Goal: Information Seeking & Learning: Learn about a topic

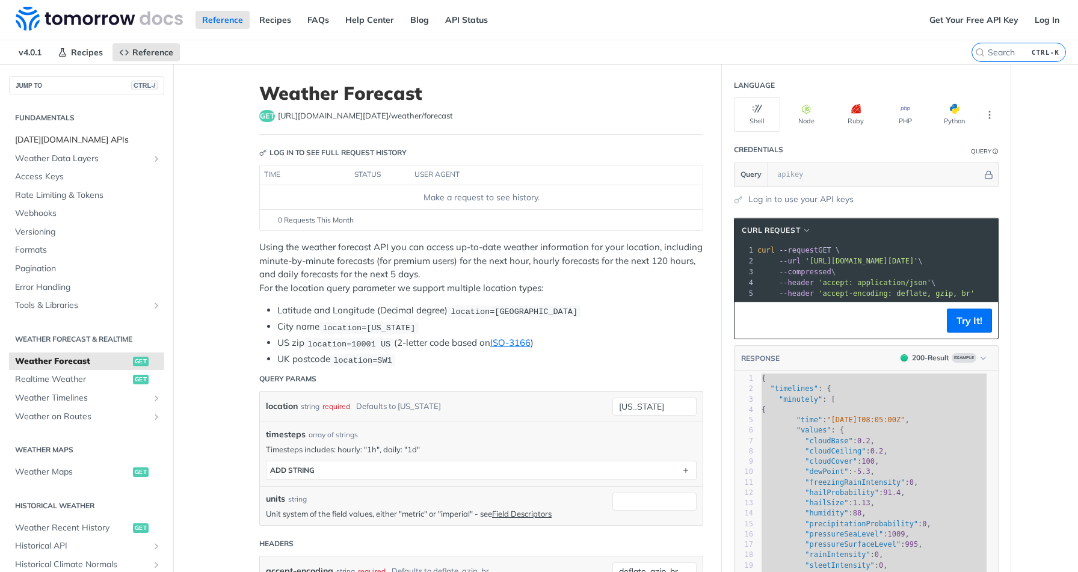
click at [46, 137] on span "[DATE][DOMAIN_NAME] APIs" at bounding box center [88, 140] width 146 height 12
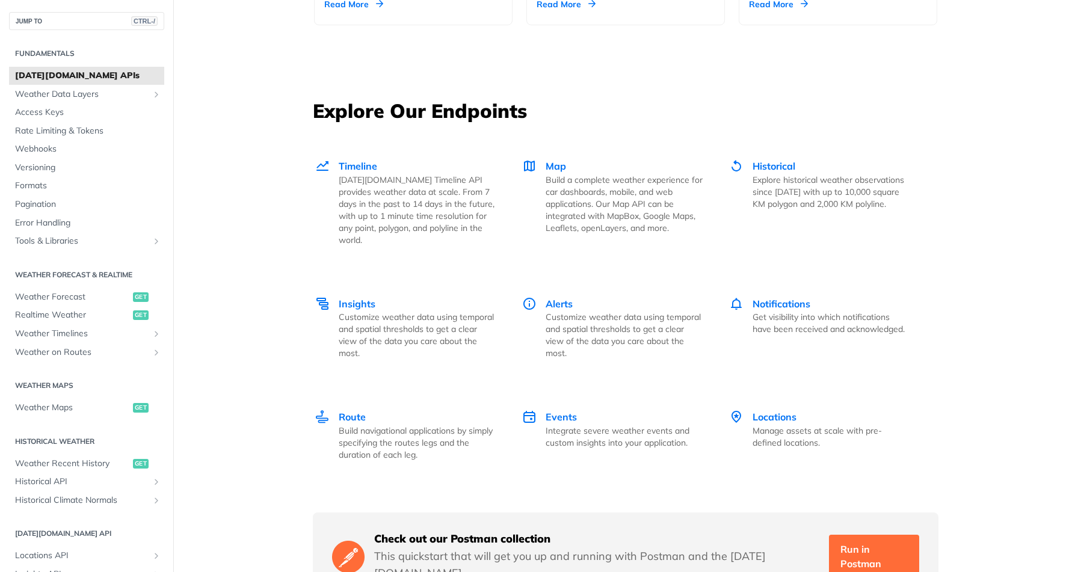
scroll to position [1580, 0]
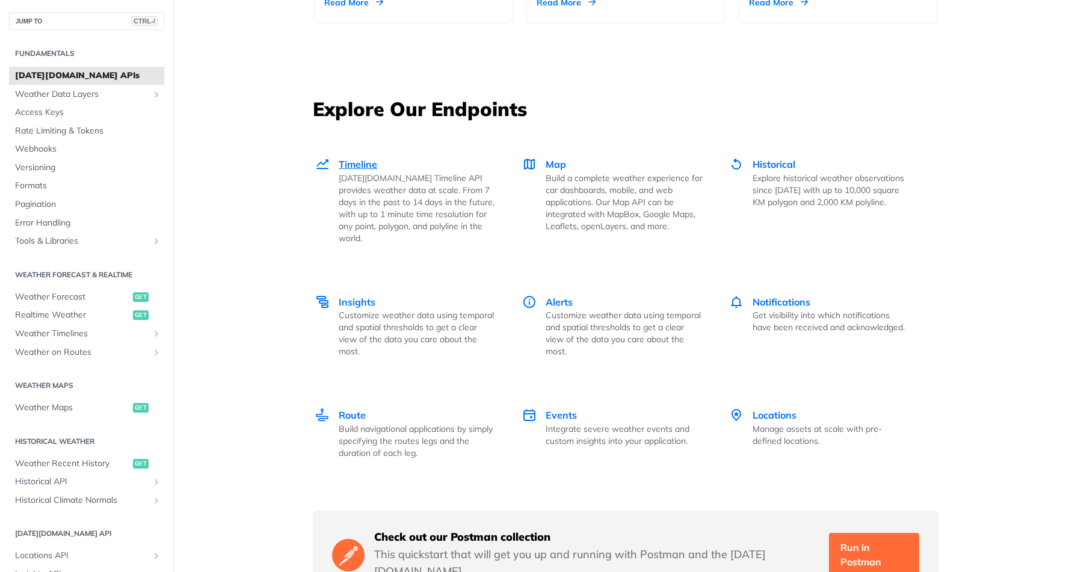
click at [351, 163] on span "Timeline" at bounding box center [358, 164] width 38 height 12
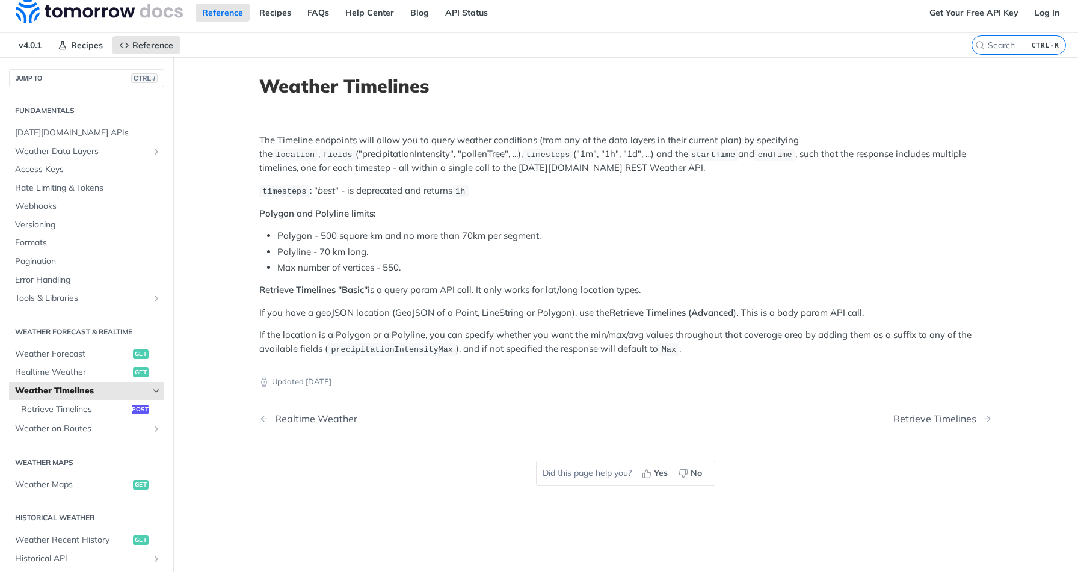
scroll to position [4, 0]
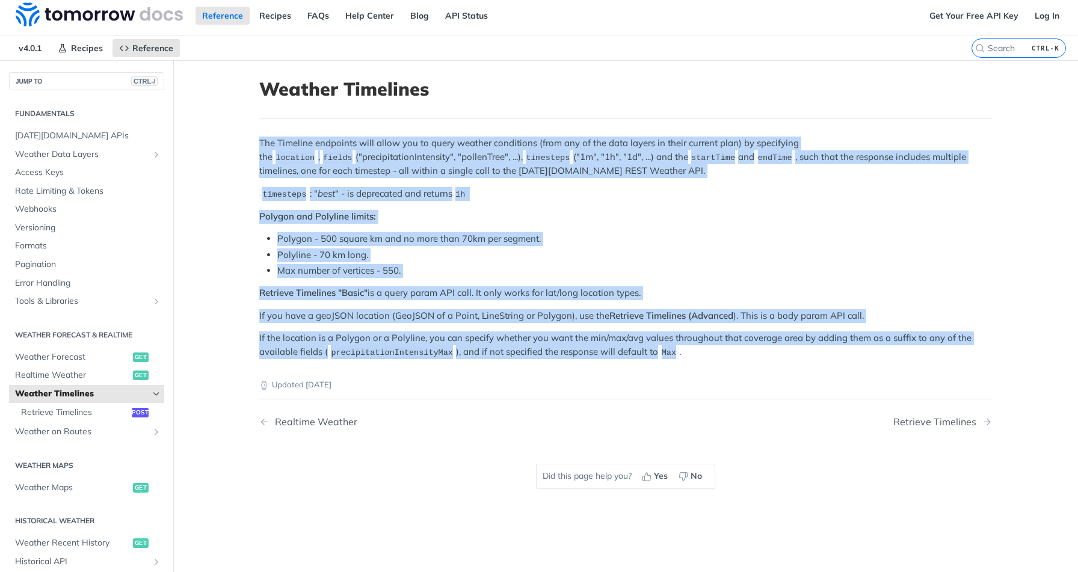
drag, startPoint x: 253, startPoint y: 139, endPoint x: 660, endPoint y: 354, distance: 460.9
click at [660, 354] on article "Weather Timelines The Timeline endpoints will allow you to query weather condit…" at bounding box center [626, 346] width 770 height 572
copy div "The Timeline endpoints will allow you to query weather conditions (from any of …"
click at [468, 245] on ul "Polygon - 500 square km and no more than 70km per segment. Polyline - 70 km lon…" at bounding box center [625, 254] width 733 height 45
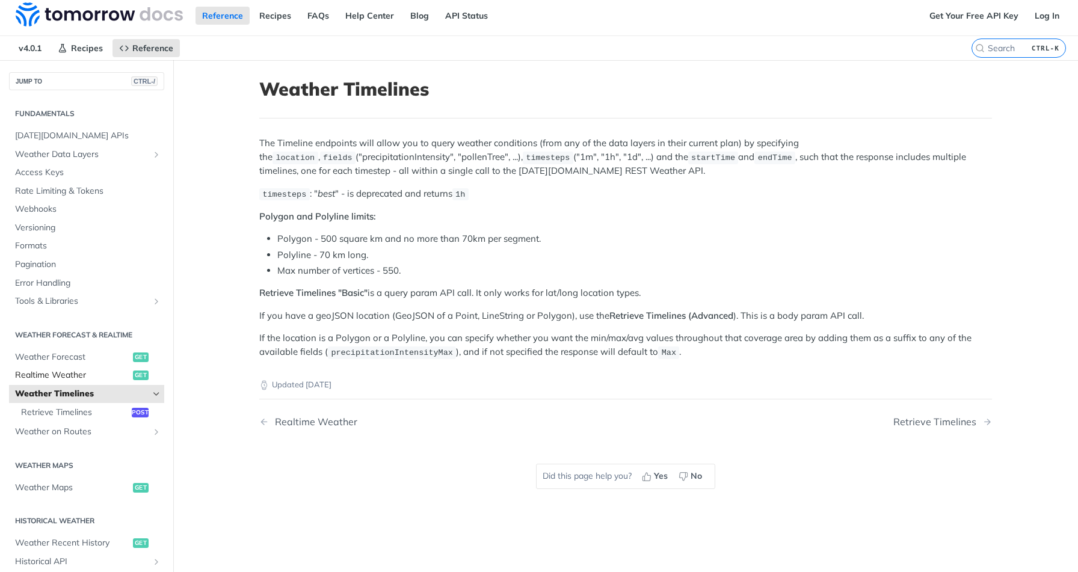
click at [83, 372] on span "Realtime Weather" at bounding box center [72, 375] width 115 height 12
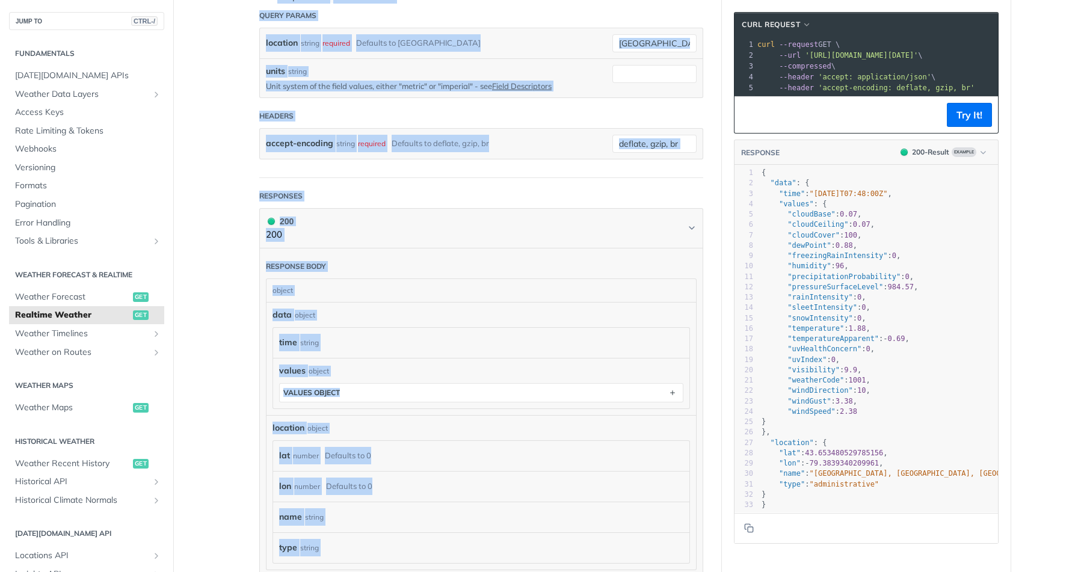
scroll to position [499, 0]
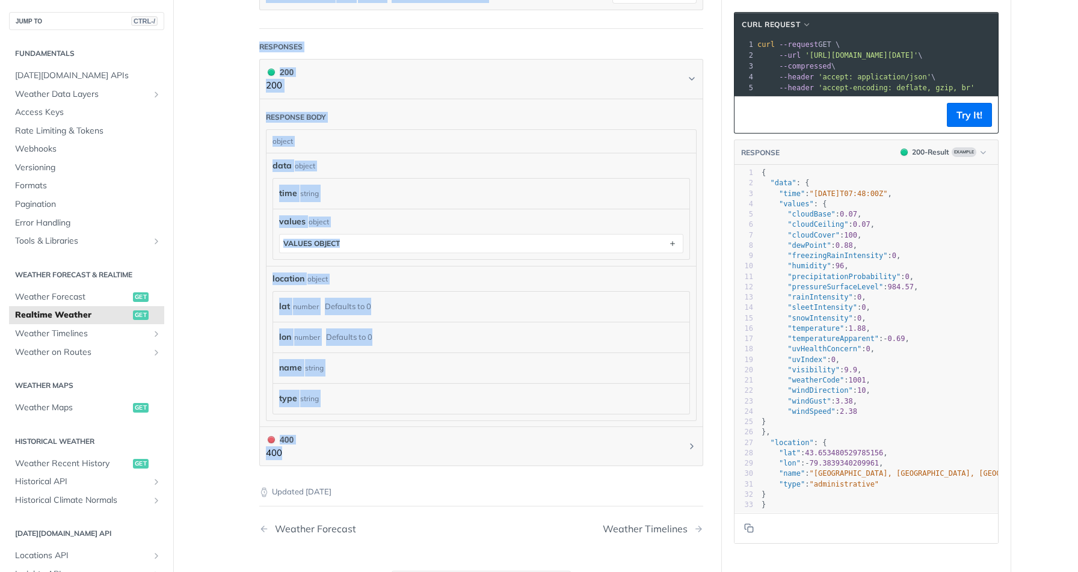
drag, startPoint x: 253, startPoint y: 198, endPoint x: 410, endPoint y: 466, distance: 310.3
click at [410, 466] on article "Realtime Weather get https://api.tomorrow.io/v4 /weather/realtime Log in to see…" at bounding box center [481, 102] width 481 height 1072
copy article "Using the Realtime Weather API you can access current weather information for y…"
